Goal: Transaction & Acquisition: Book appointment/travel/reservation

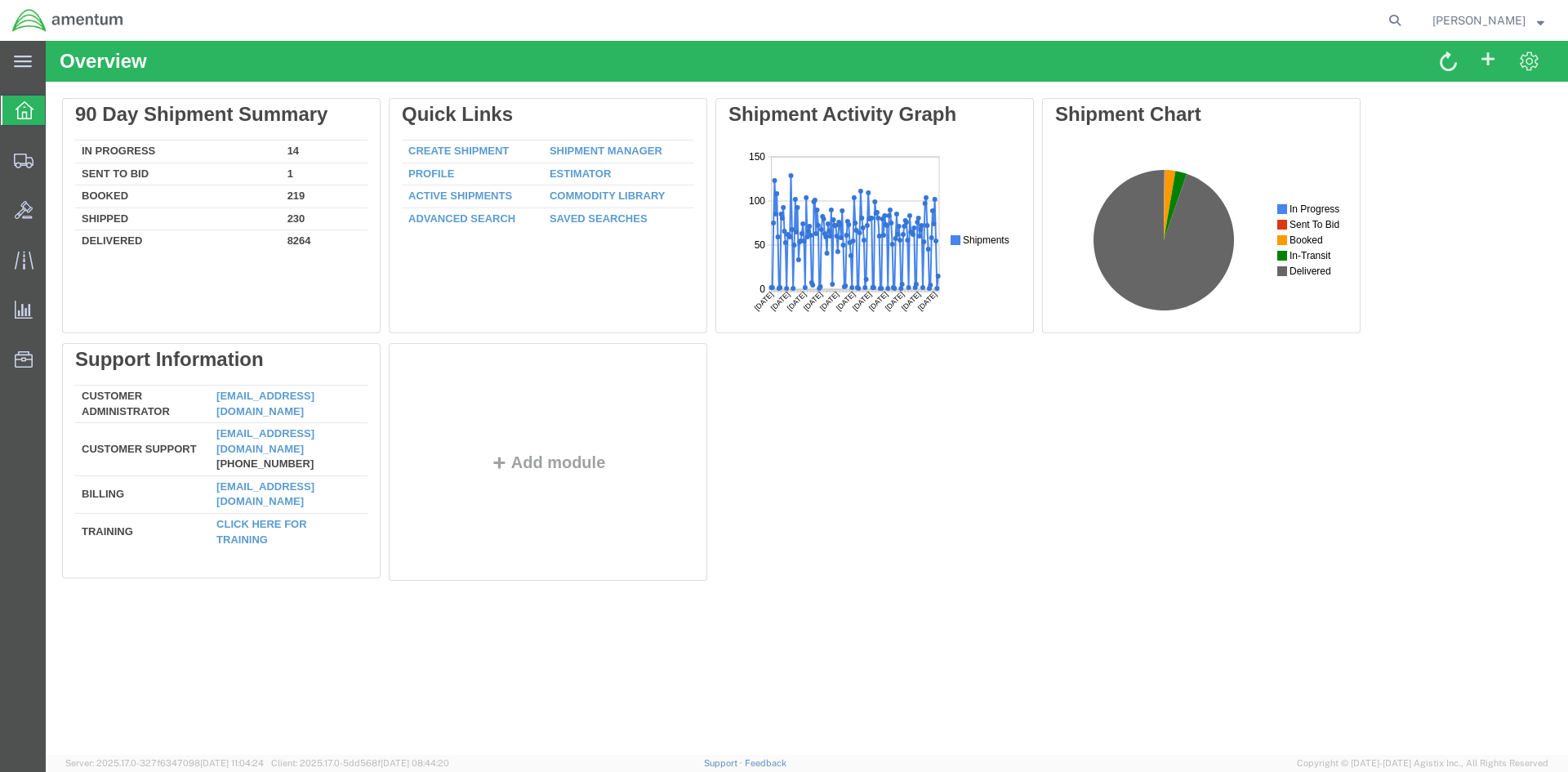
drag, startPoint x: 610, startPoint y: 151, endPoint x: 72, endPoint y: 213, distance: 541.6
click at [610, 151] on link "Shipment Manager" at bounding box center [606, 151] width 113 height 12
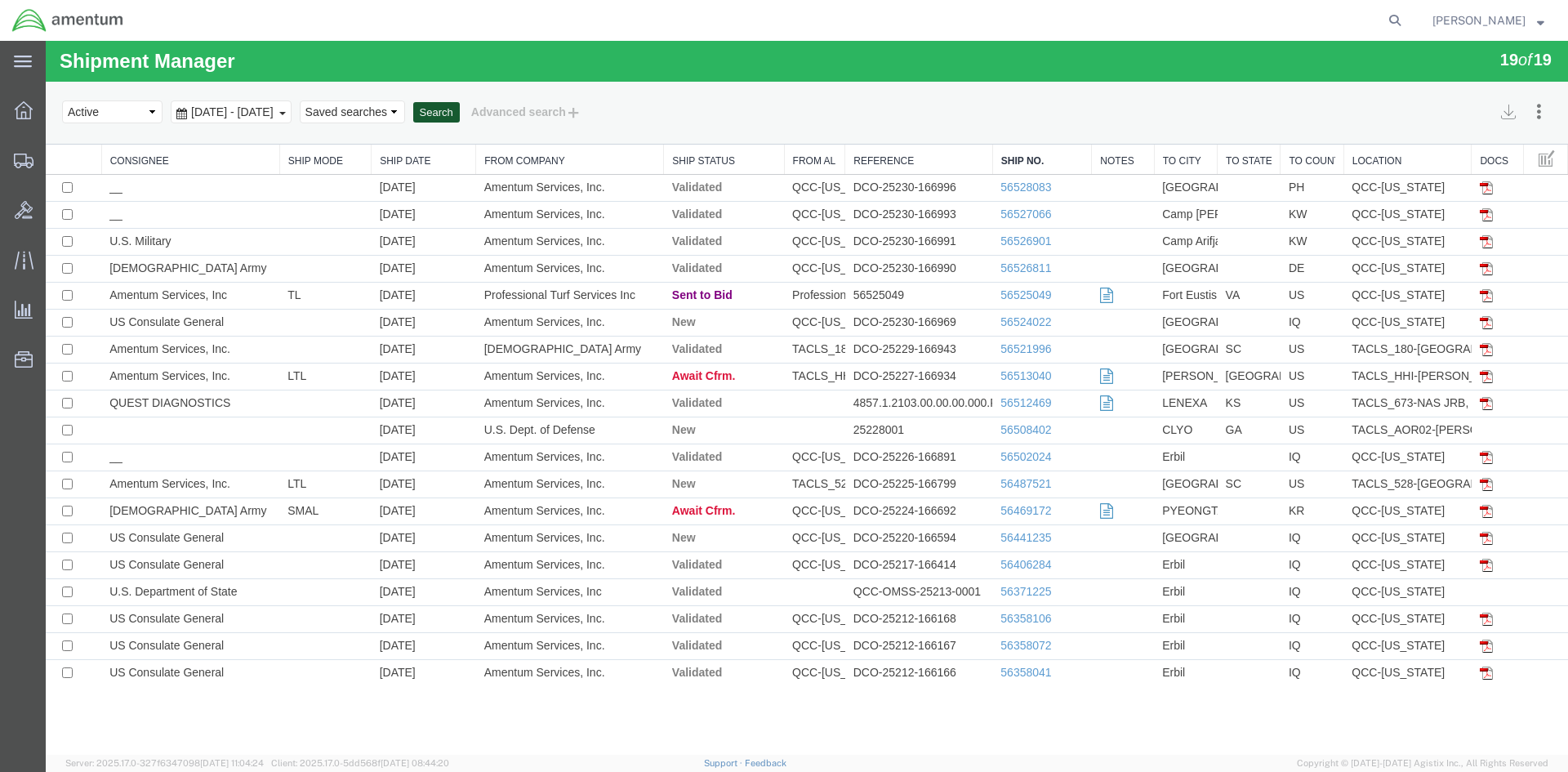
click at [460, 108] on button "Search" at bounding box center [436, 113] width 46 height 22
click at [460, 117] on button "Search" at bounding box center [436, 113] width 46 height 22
click at [460, 118] on button "Search" at bounding box center [436, 113] width 46 height 22
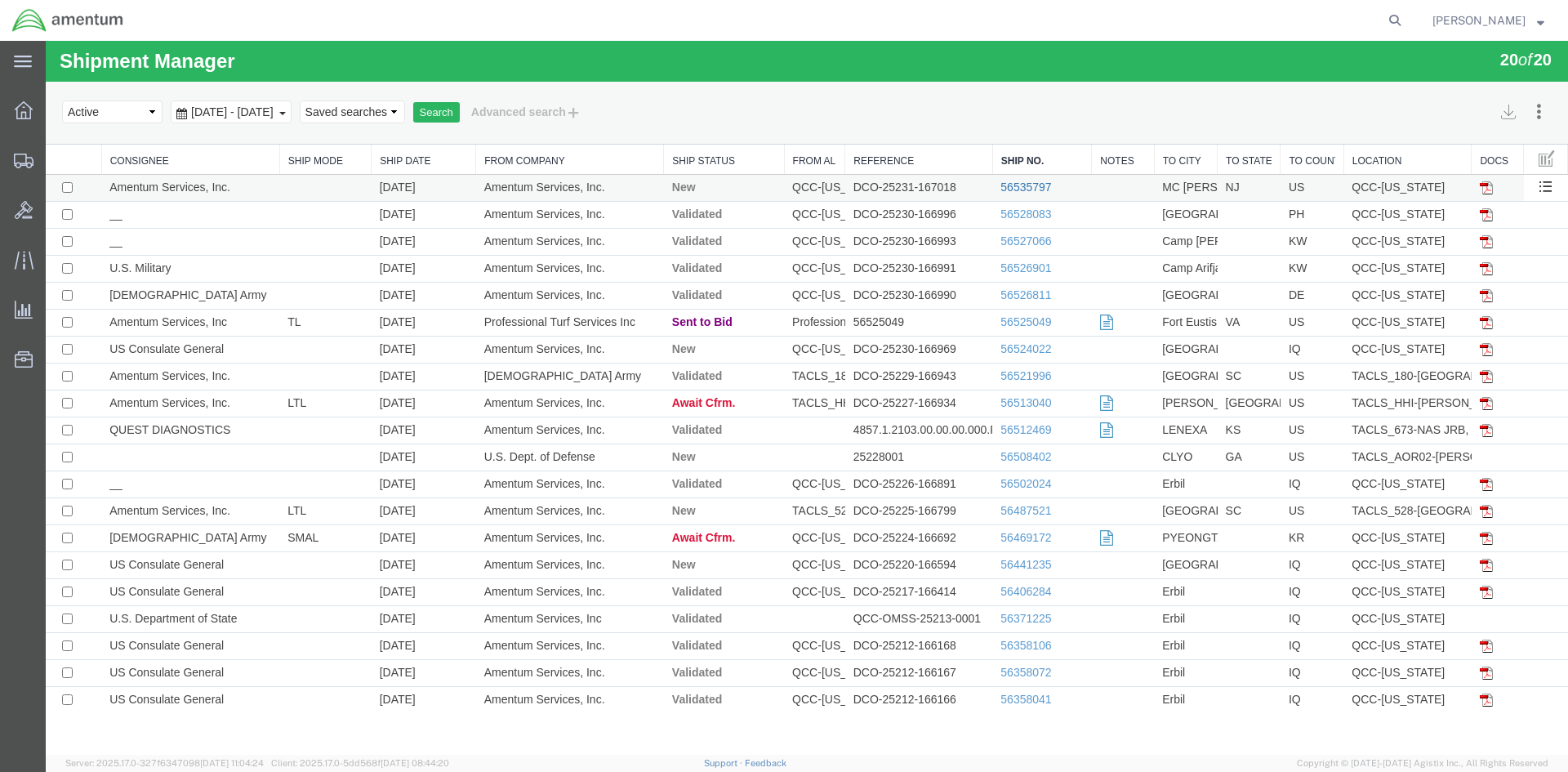
click at [1025, 186] on link "56535797" at bounding box center [1026, 187] width 51 height 13
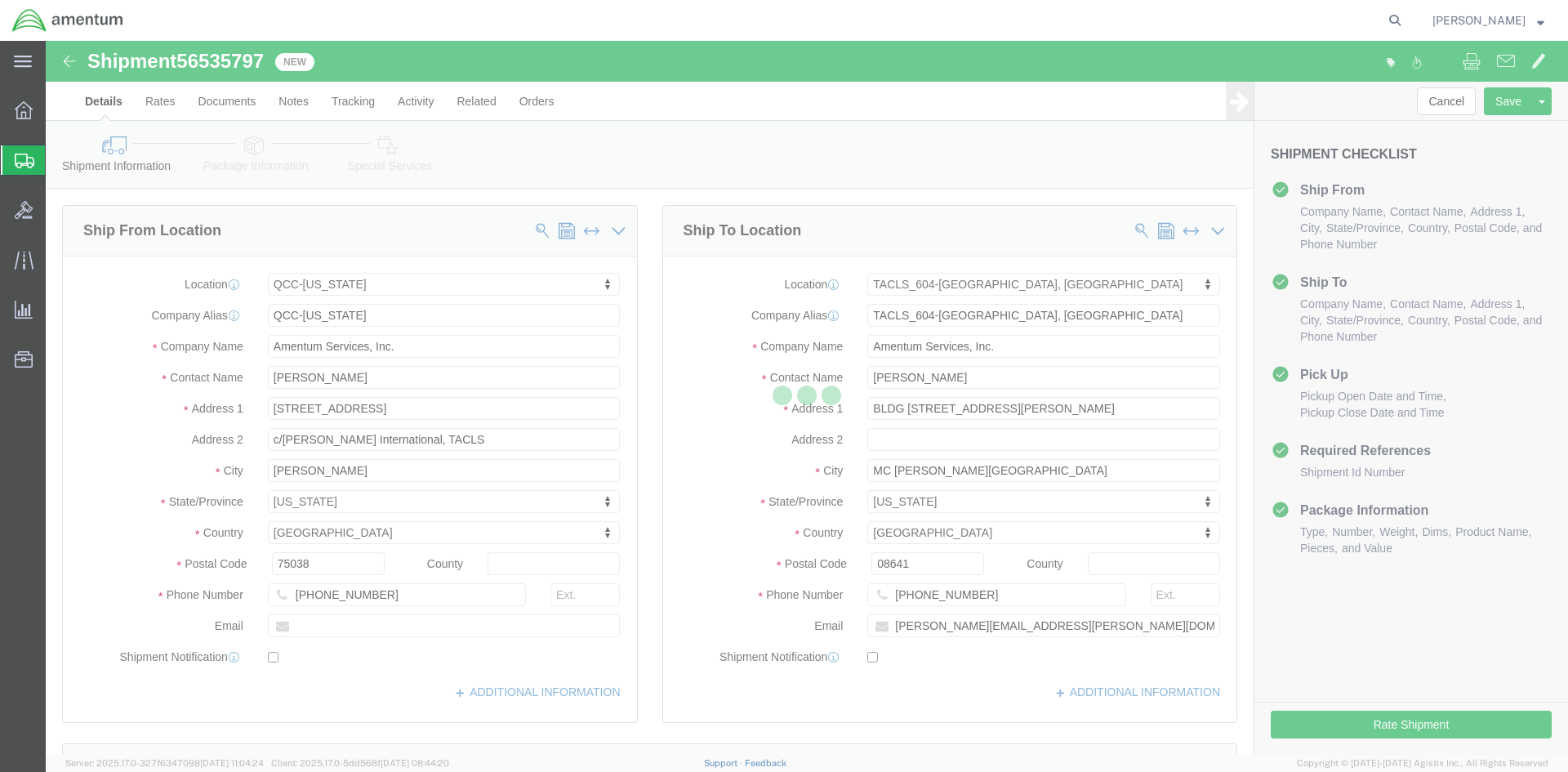
select select "42668"
select select "42709"
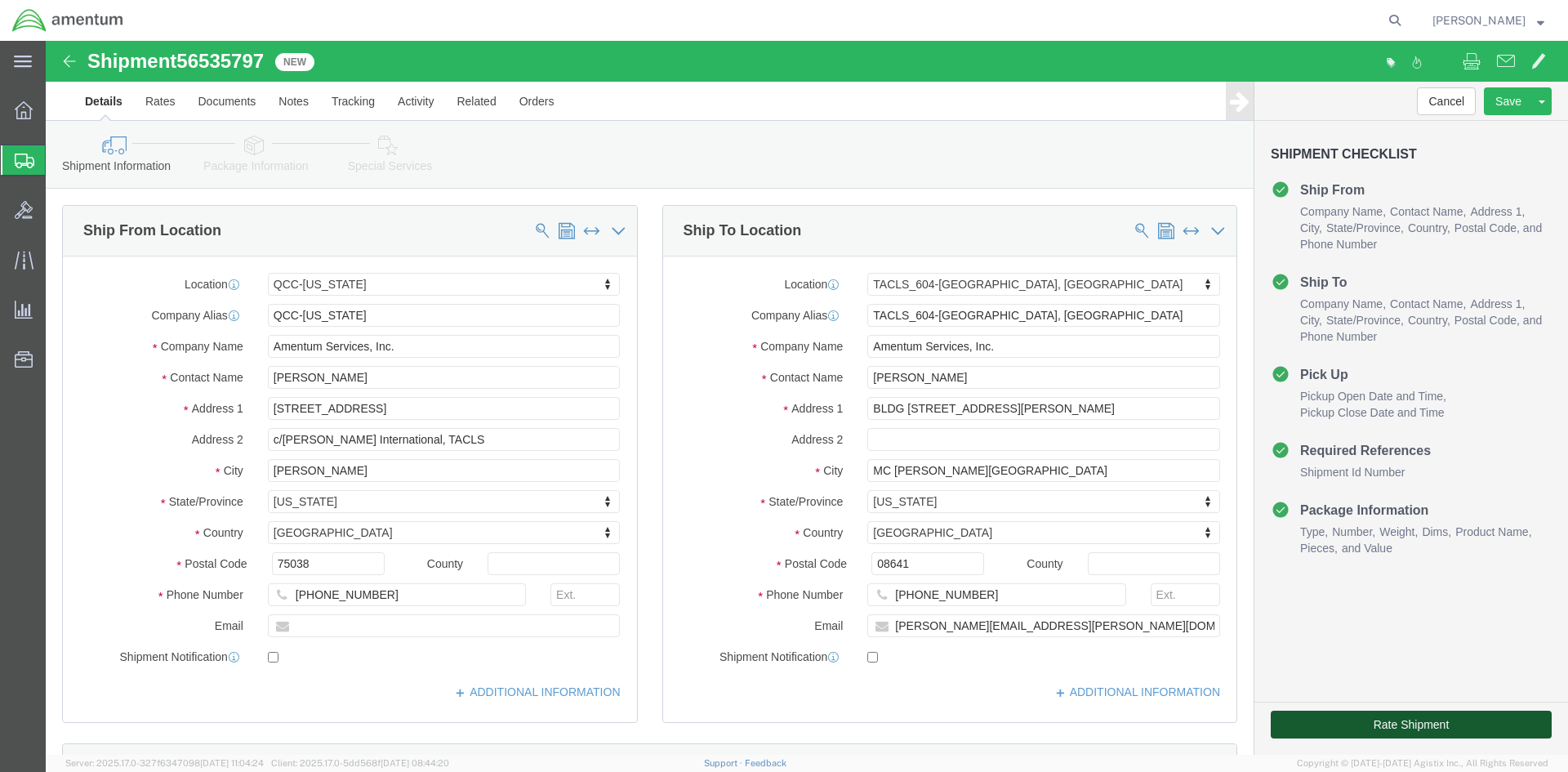
click button "Rate Shipment"
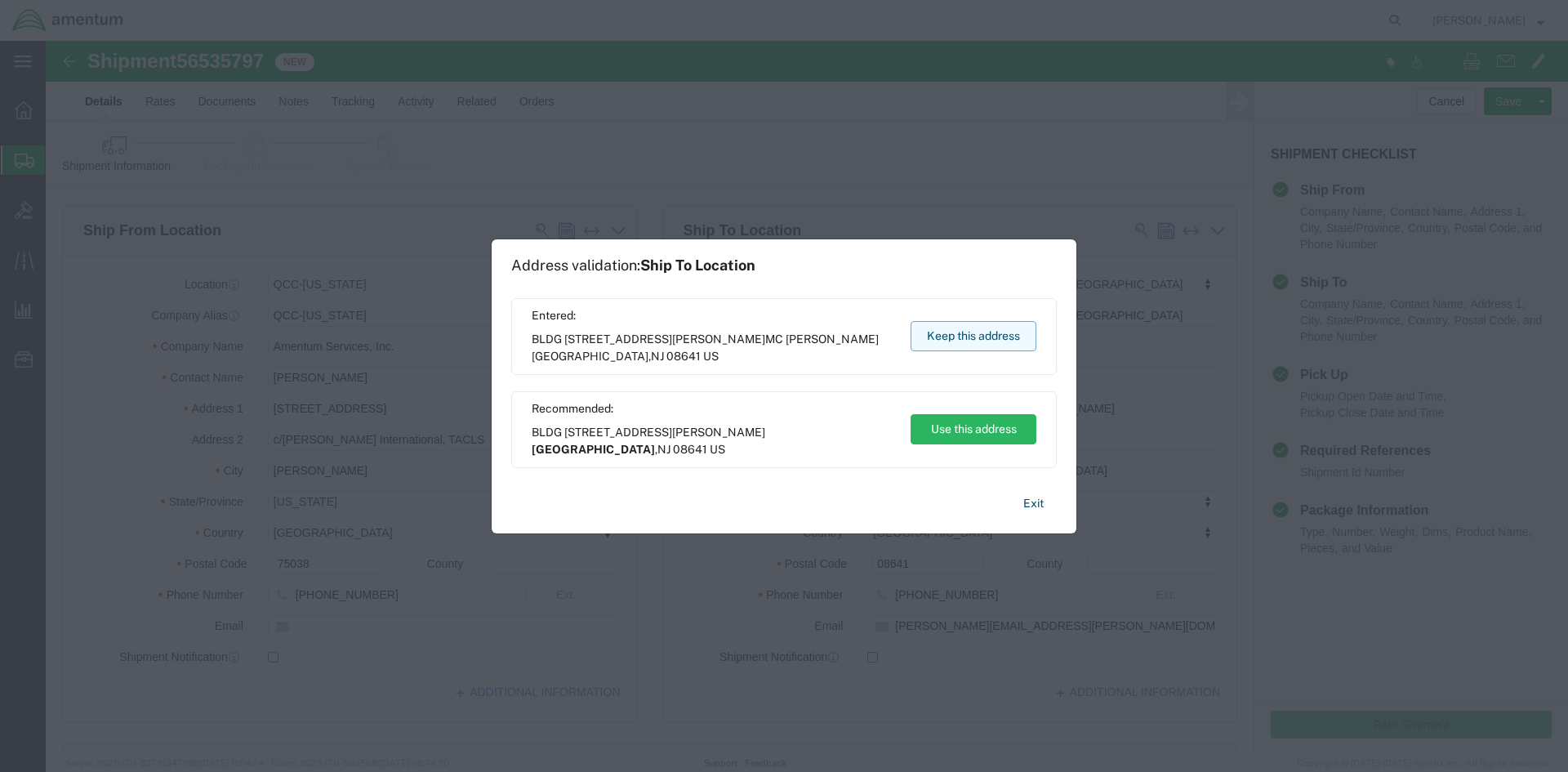
click at [931, 329] on button "Keep this address" at bounding box center [973, 336] width 126 height 30
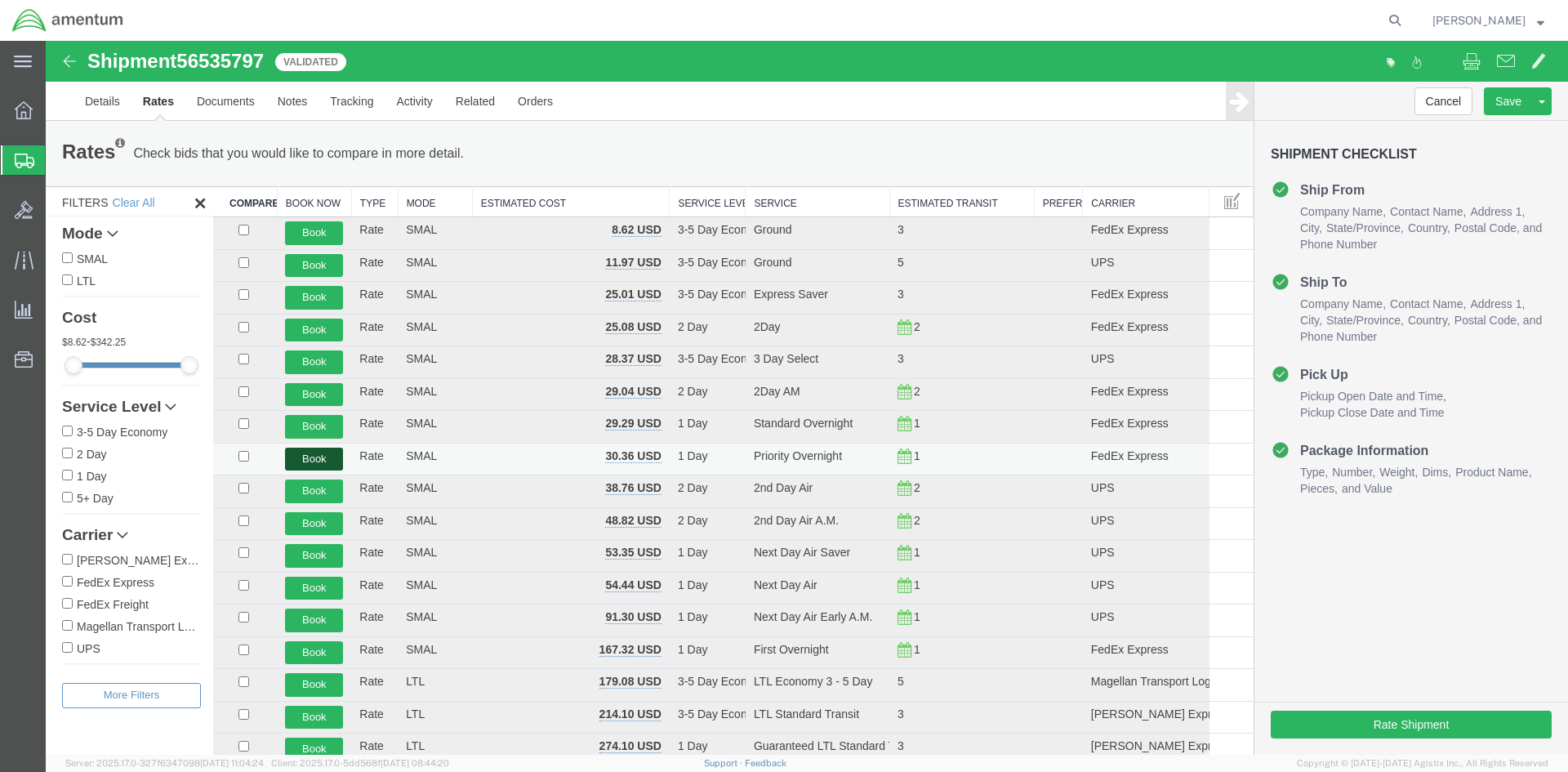
click at [341, 466] on button "Book" at bounding box center [313, 460] width 58 height 24
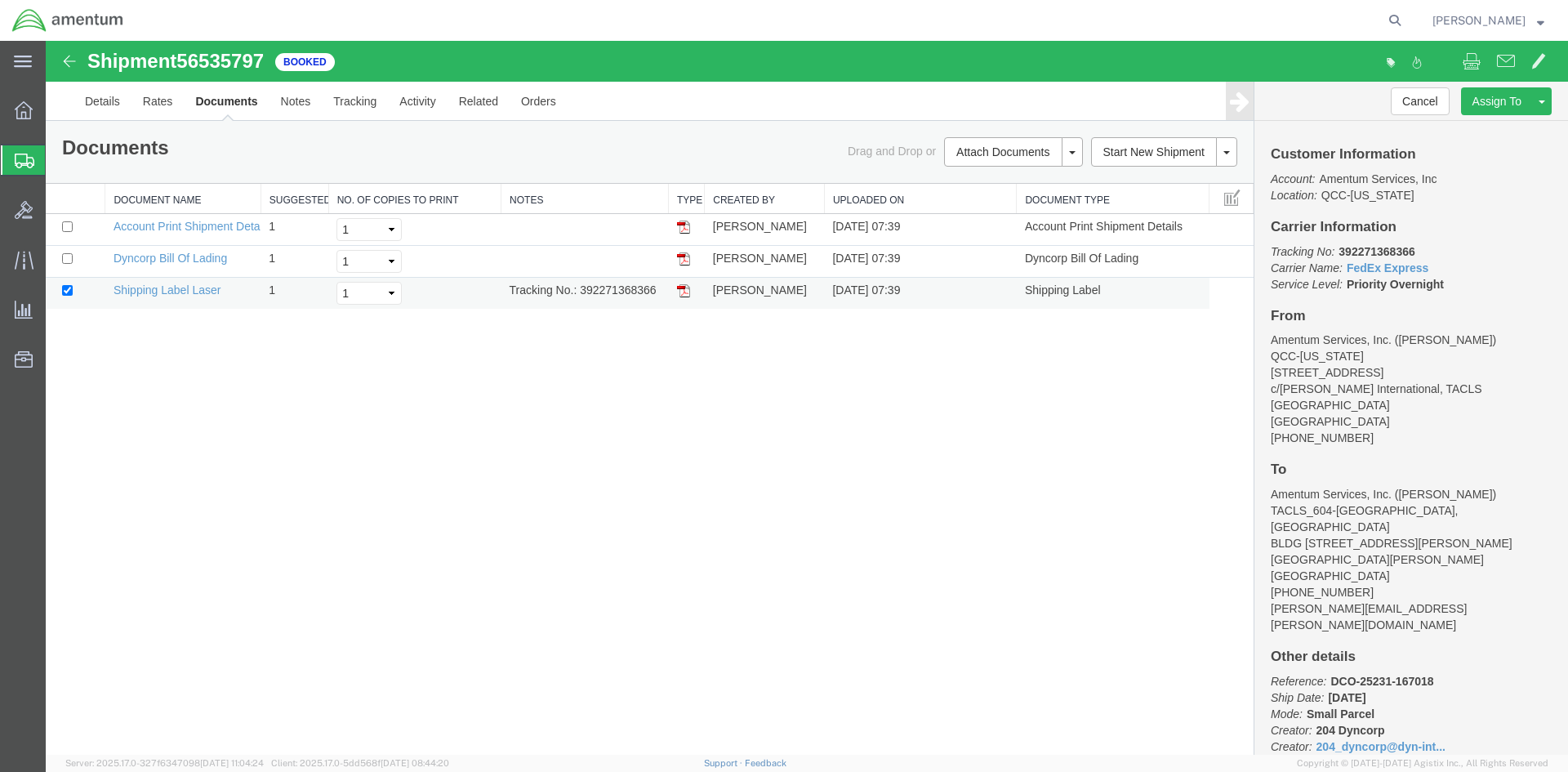
drag, startPoint x: 579, startPoint y: 288, endPoint x: 658, endPoint y: 289, distance: 79.0
click at [658, 289] on td "Tracking No.: 392271368366" at bounding box center [585, 293] width 168 height 32
copy td "392271368366"
drag, startPoint x: 56, startPoint y: 385, endPoint x: 683, endPoint y: 294, distance: 633.6
click at [683, 294] on img at bounding box center [683, 290] width 13 height 13
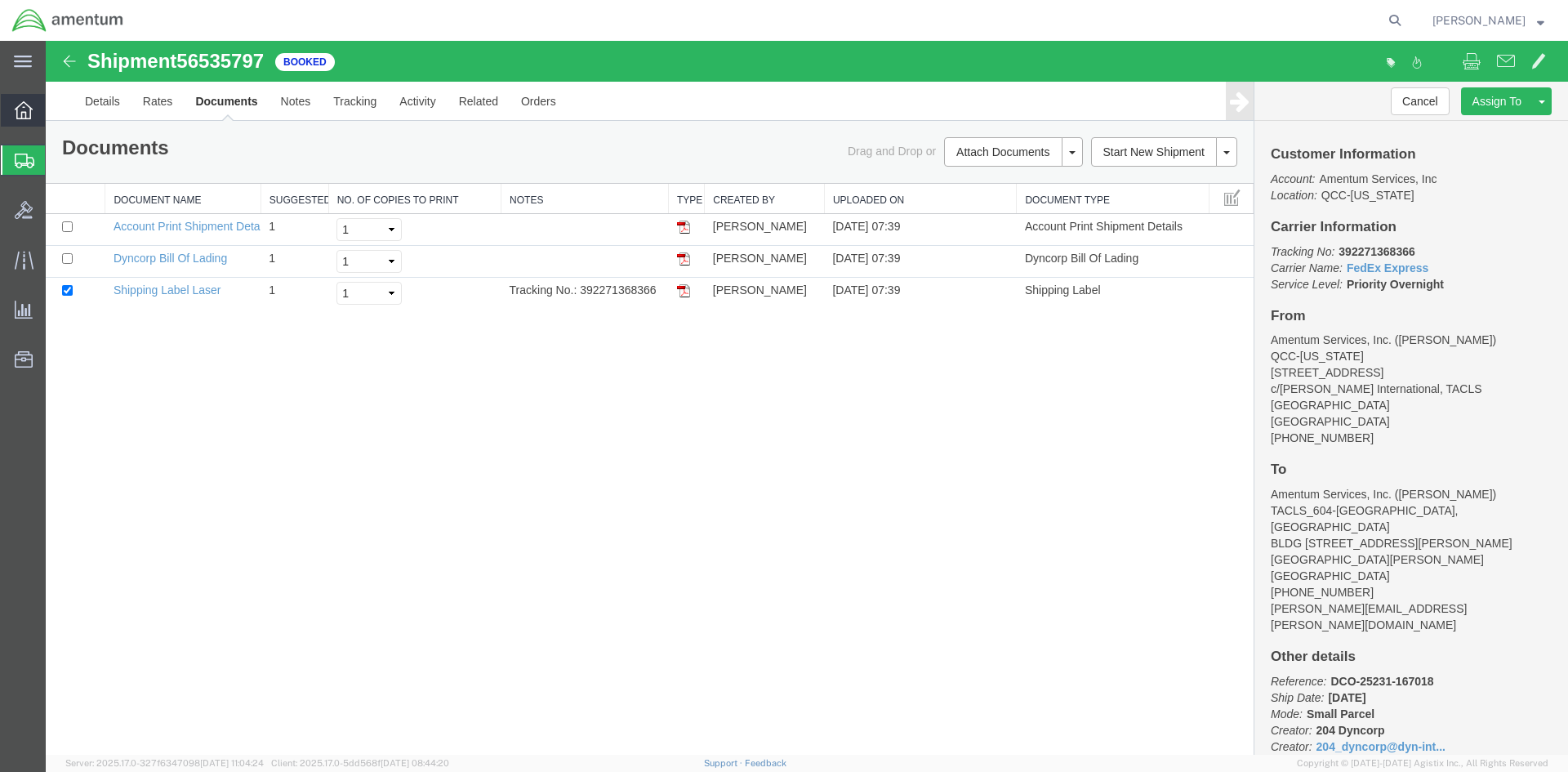
click at [56, 108] on span "Overview" at bounding box center [50, 110] width 11 height 33
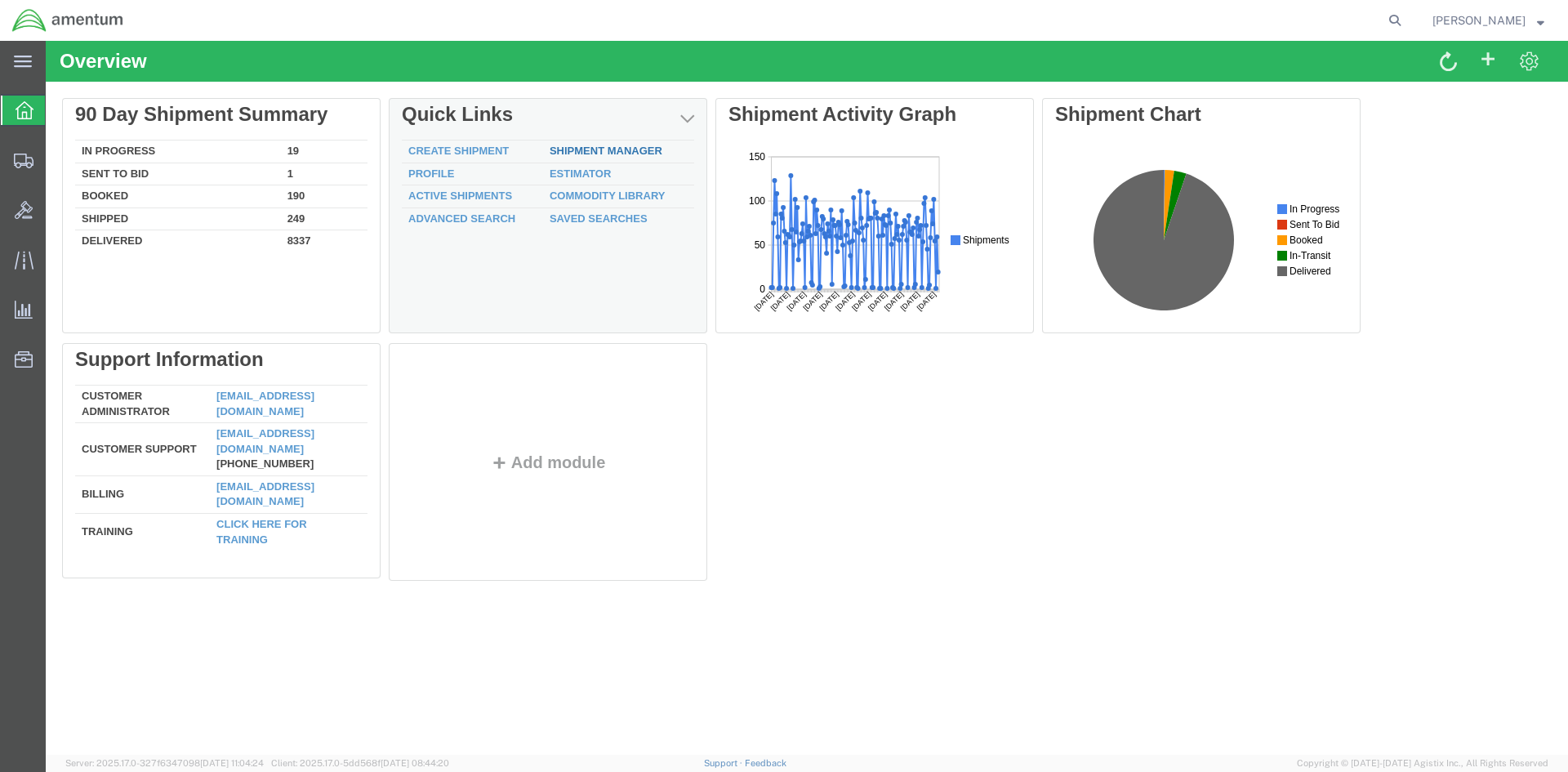
drag, startPoint x: 52, startPoint y: 226, endPoint x: 608, endPoint y: 152, distance: 560.9
click at [608, 152] on link "Shipment Manager" at bounding box center [606, 151] width 113 height 12
